Goal: Find specific page/section: Find specific page/section

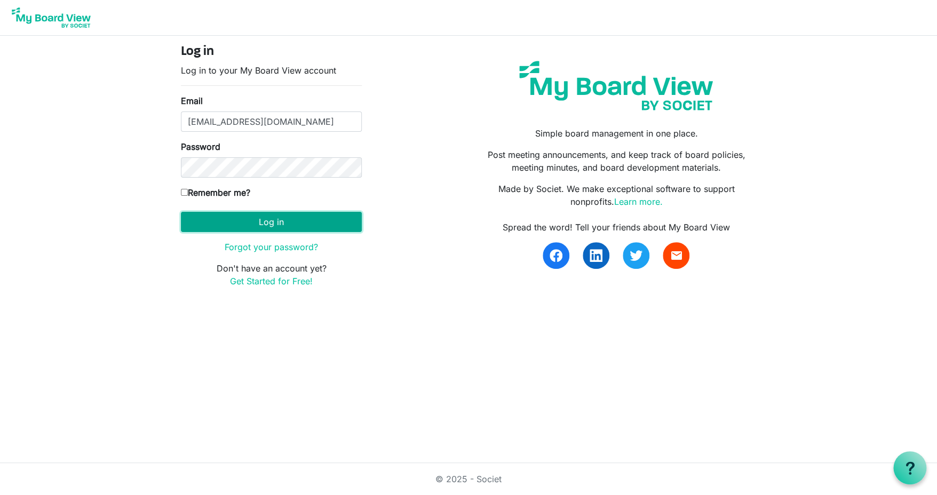
click at [261, 223] on button "Log in" at bounding box center [271, 222] width 181 height 20
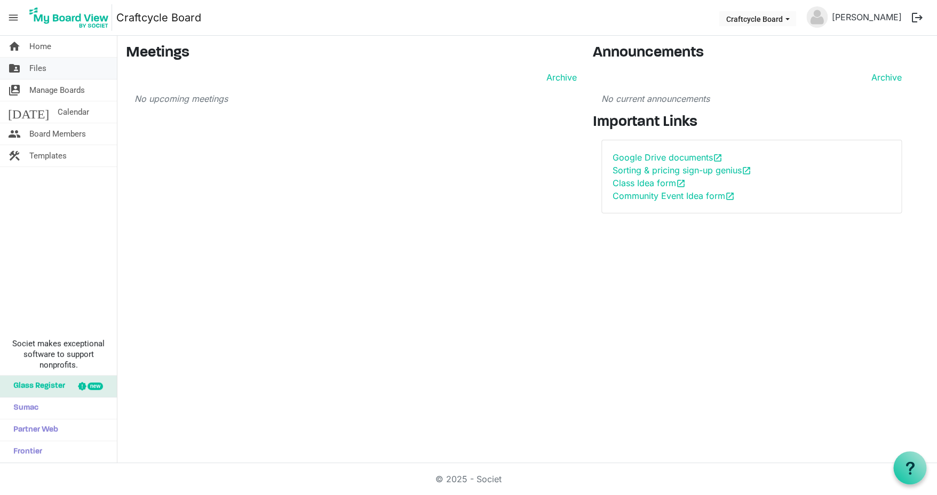
click at [38, 62] on span "Files" at bounding box center [37, 68] width 17 height 21
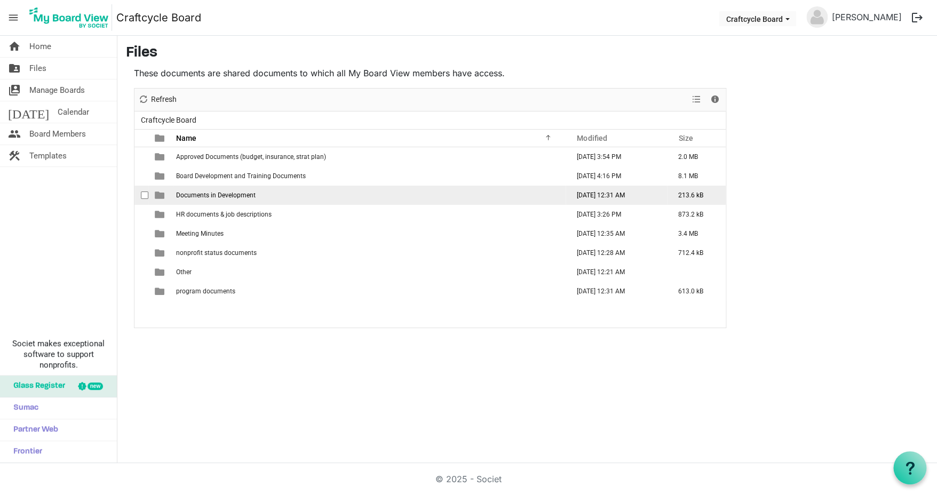
click at [231, 196] on span "Documents in Development" at bounding box center [216, 195] width 80 height 7
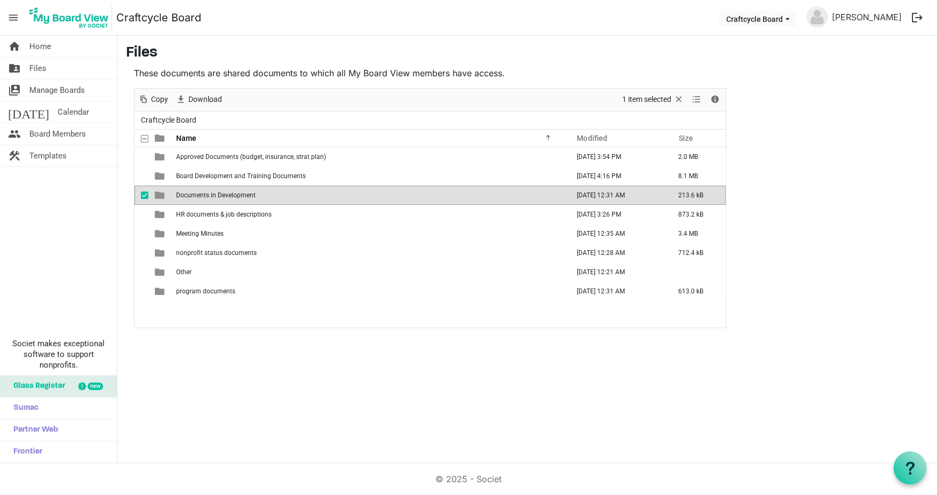
click at [162, 198] on span "is template cell column header type" at bounding box center [160, 196] width 10 height 10
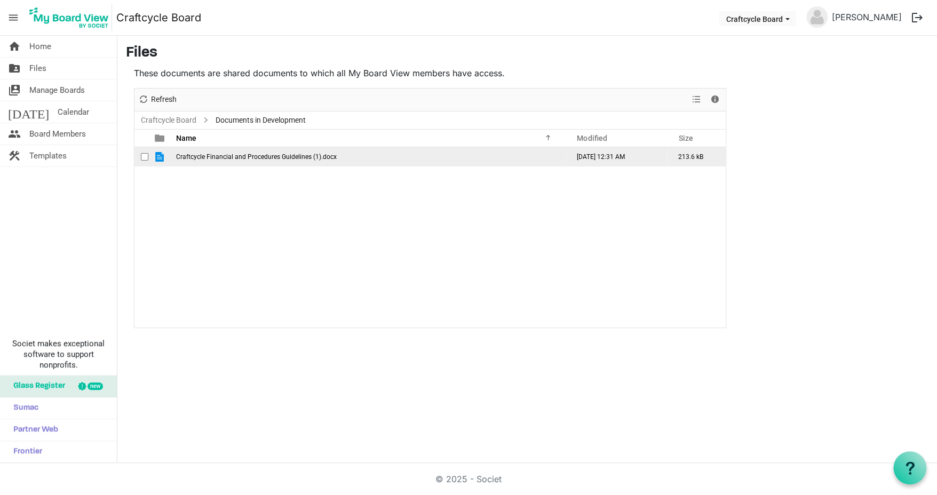
click at [275, 156] on span "Craftcycle Financial and Procedures Guidelines (1).docx" at bounding box center [256, 156] width 161 height 7
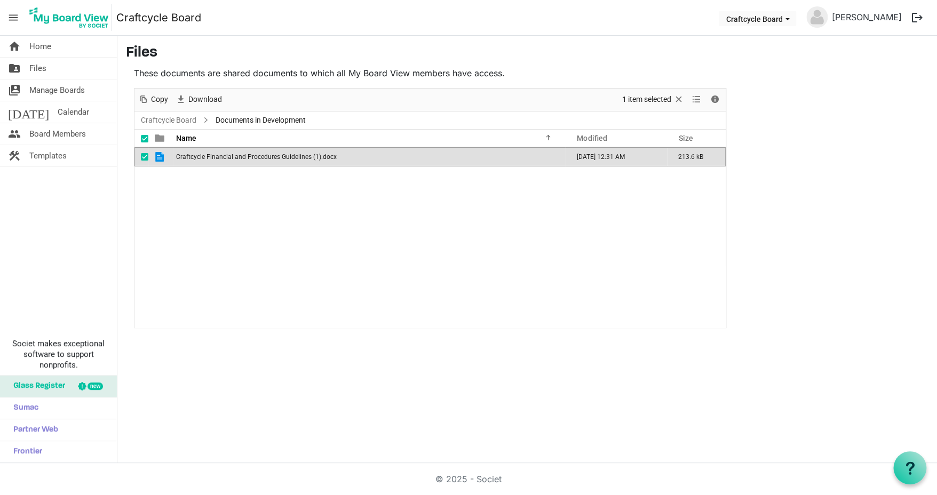
click at [275, 156] on span "Craftcycle Financial and Procedures Guidelines (1).docx" at bounding box center [256, 156] width 161 height 7
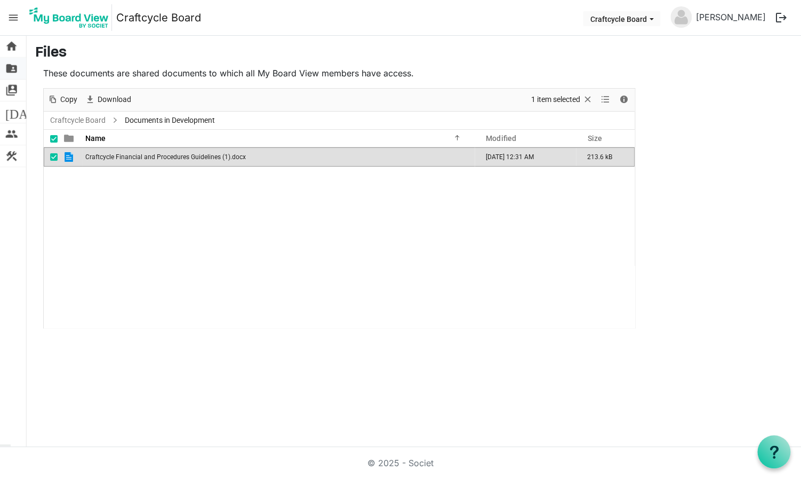
click at [11, 66] on span "folder_shared" at bounding box center [11, 68] width 13 height 21
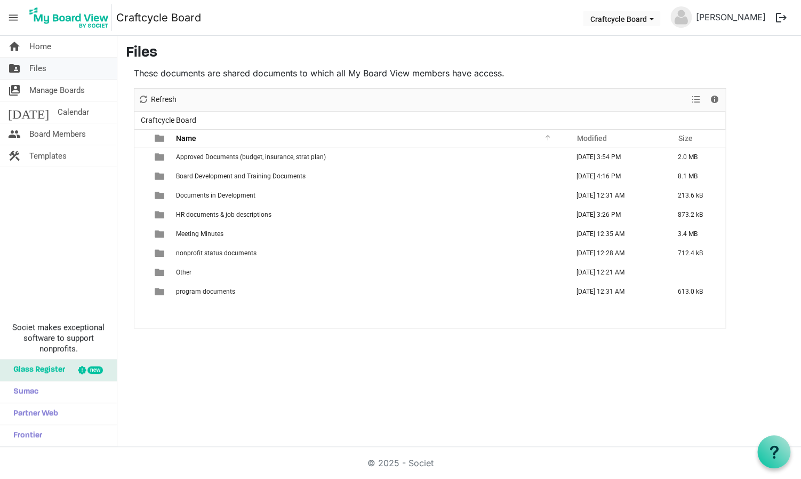
click at [43, 68] on span "Files" at bounding box center [37, 68] width 17 height 21
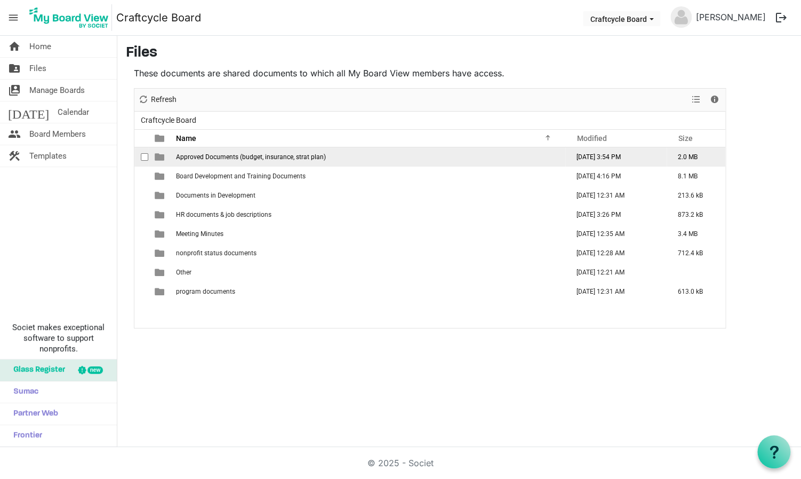
click at [204, 155] on span "Approved Documents (budget, insurance, strat plan)" at bounding box center [251, 156] width 150 height 7
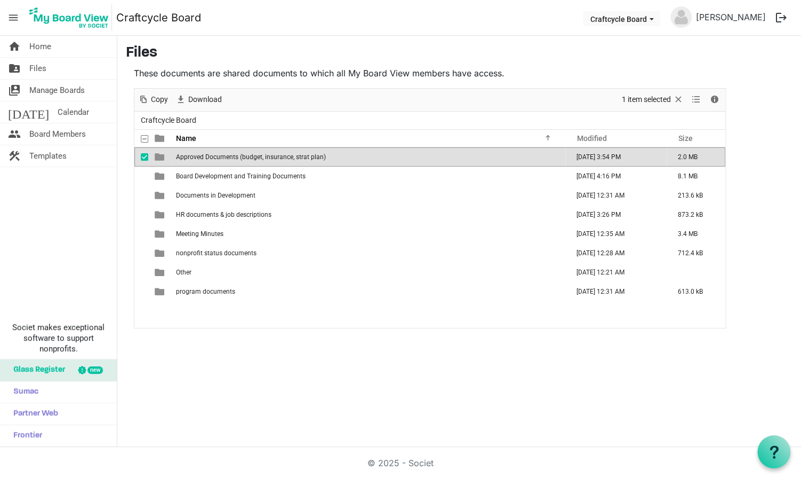
click at [204, 155] on span "Approved Documents (budget, insurance, strat plan)" at bounding box center [251, 156] width 150 height 7
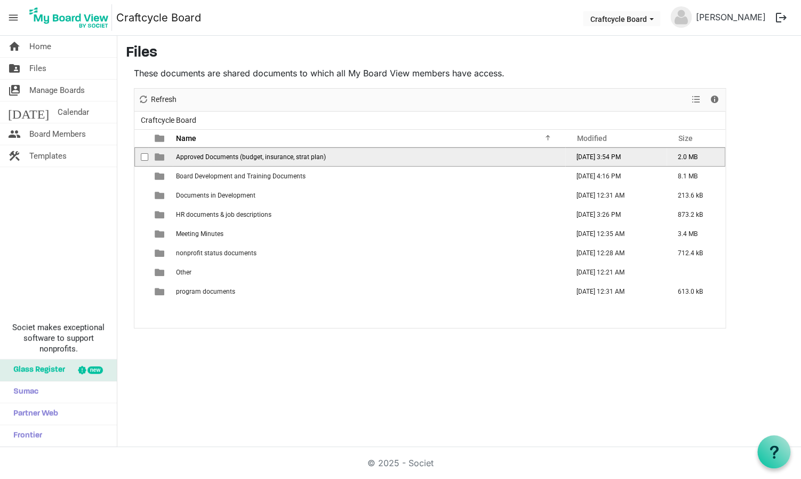
click at [204, 155] on span "Approved Documents (budget, insurance, strat plan)" at bounding box center [251, 156] width 150 height 7
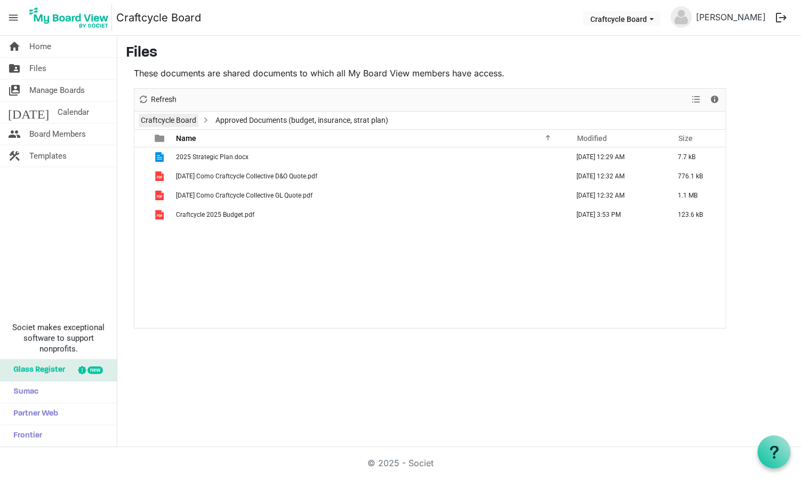
click at [173, 115] on link "Craftcycle Board" at bounding box center [169, 120] width 60 height 13
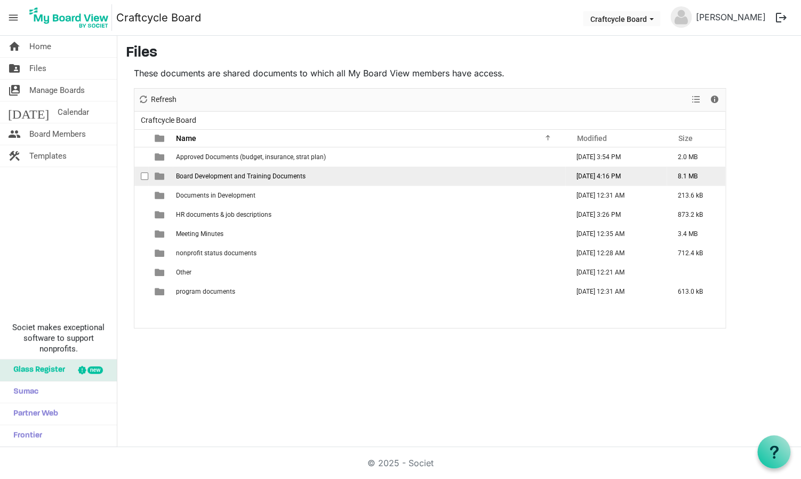
click at [204, 176] on span "Board Development and Training Documents" at bounding box center [241, 175] width 130 height 7
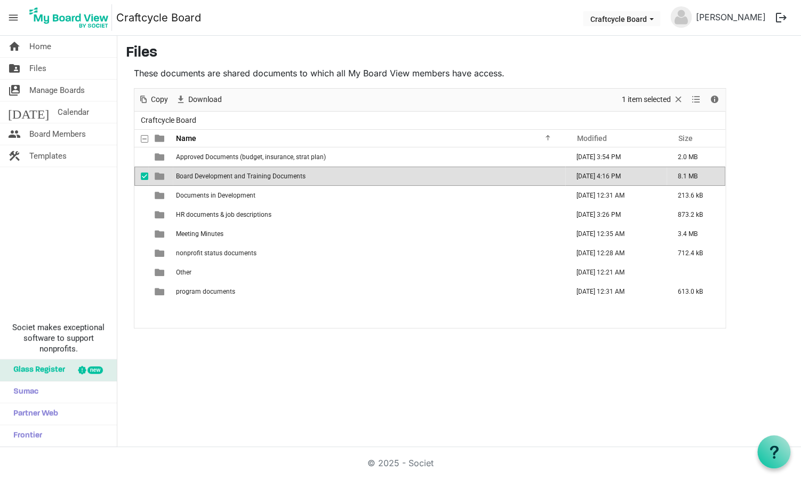
click at [204, 176] on span "Board Development and Training Documents" at bounding box center [241, 175] width 130 height 7
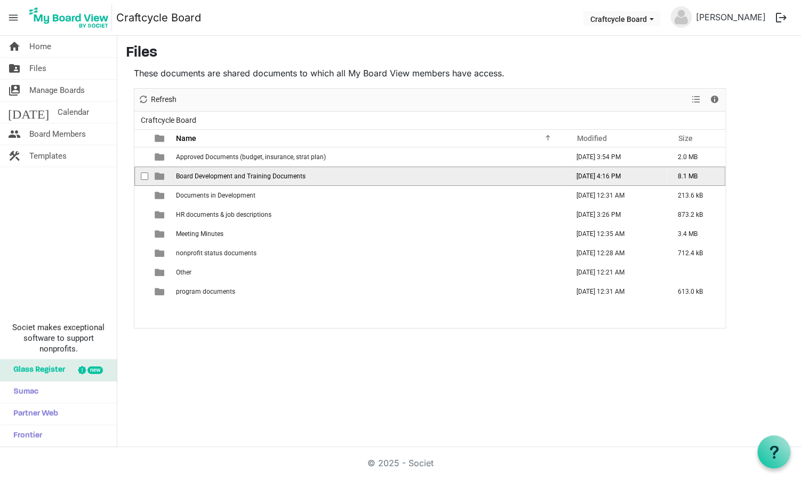
click at [204, 176] on span "Board Development and Training Documents" at bounding box center [241, 175] width 130 height 7
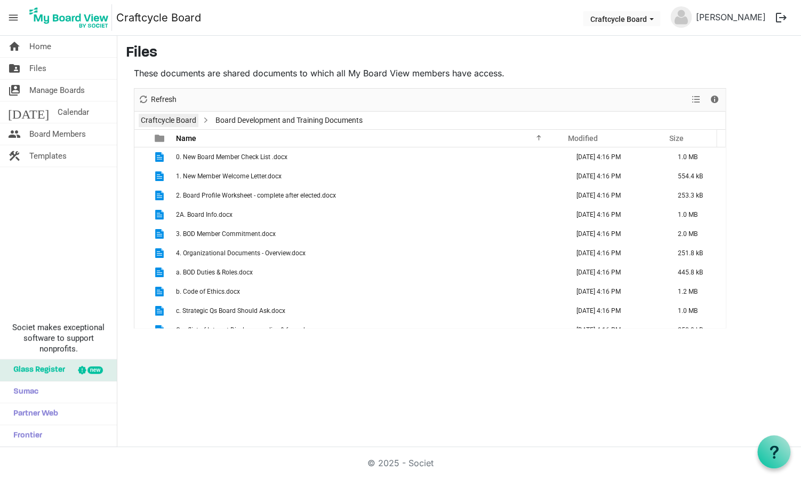
click at [173, 118] on link "Craftcycle Board" at bounding box center [169, 120] width 60 height 13
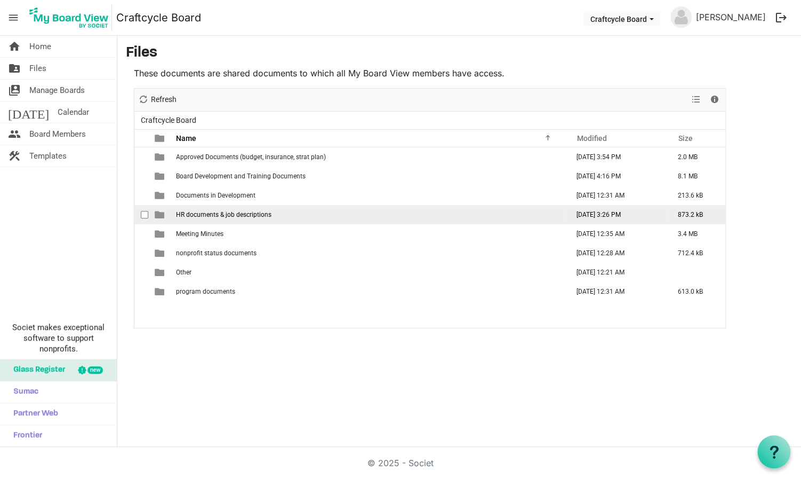
click at [209, 212] on span "HR documents & job descriptions" at bounding box center [224, 214] width 96 height 7
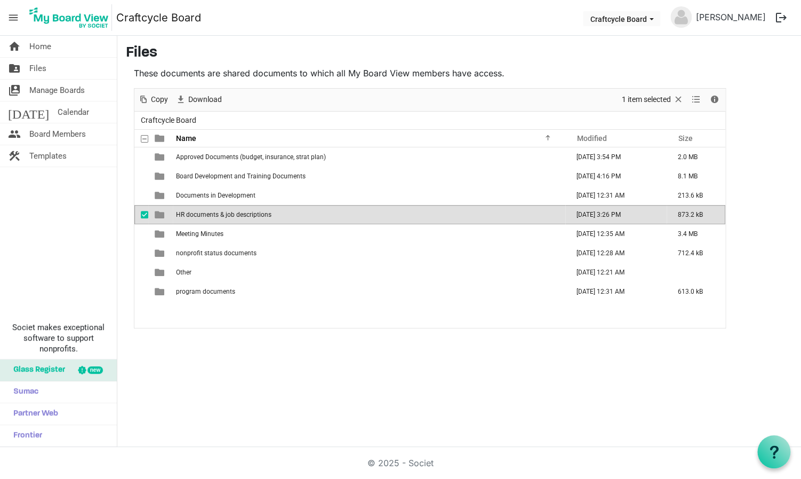
click at [209, 212] on span "HR documents & job descriptions" at bounding box center [224, 214] width 96 height 7
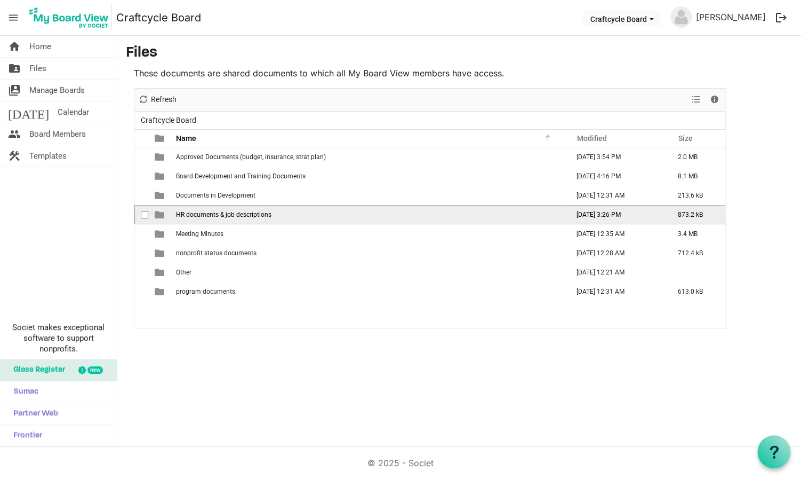
click at [209, 212] on span "HR documents & job descriptions" at bounding box center [224, 214] width 96 height 7
